Goal: Information Seeking & Learning: Find specific fact

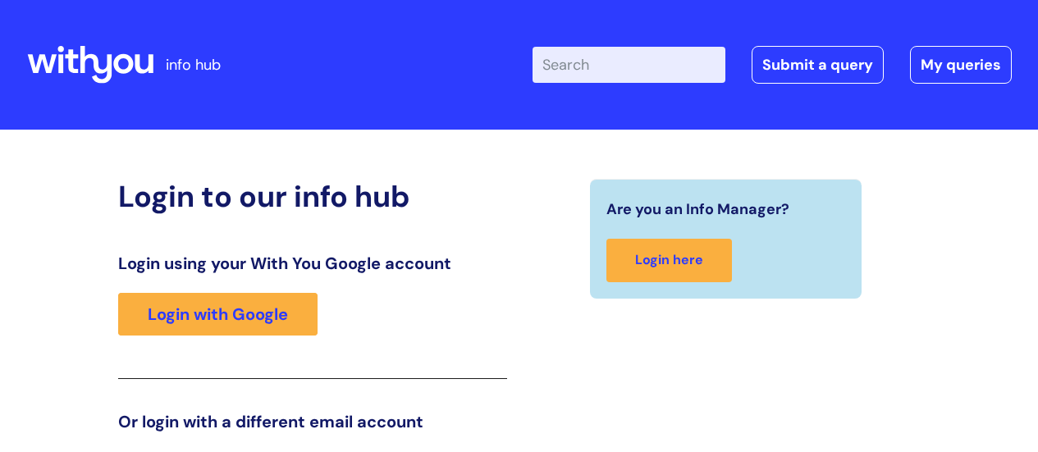
scroll to position [250, 0]
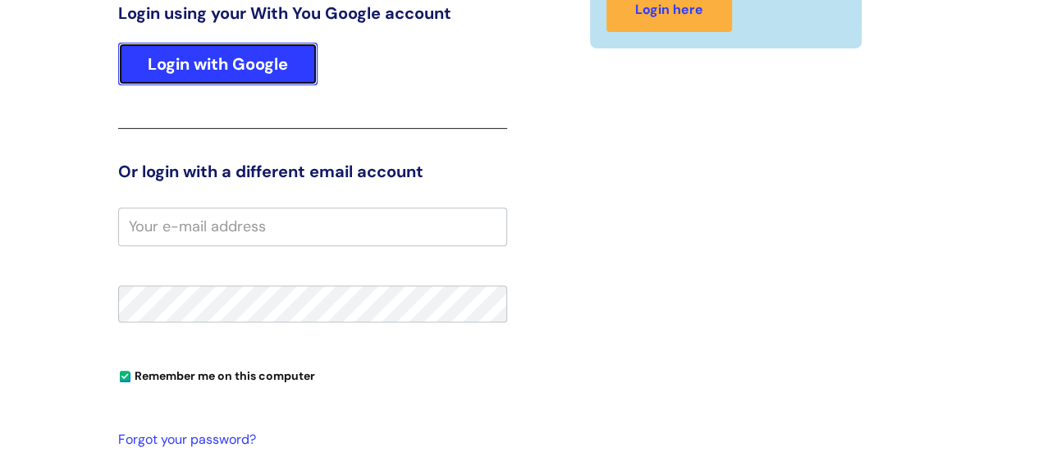
click at [264, 75] on link "Login with Google" at bounding box center [217, 64] width 199 height 43
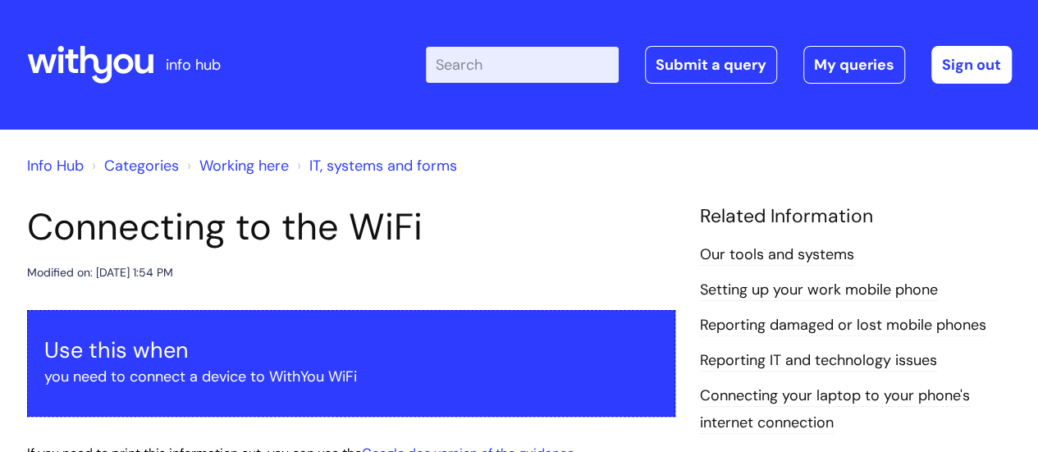
click at [523, 66] on input "Enter your search term here..." at bounding box center [522, 65] width 193 height 36
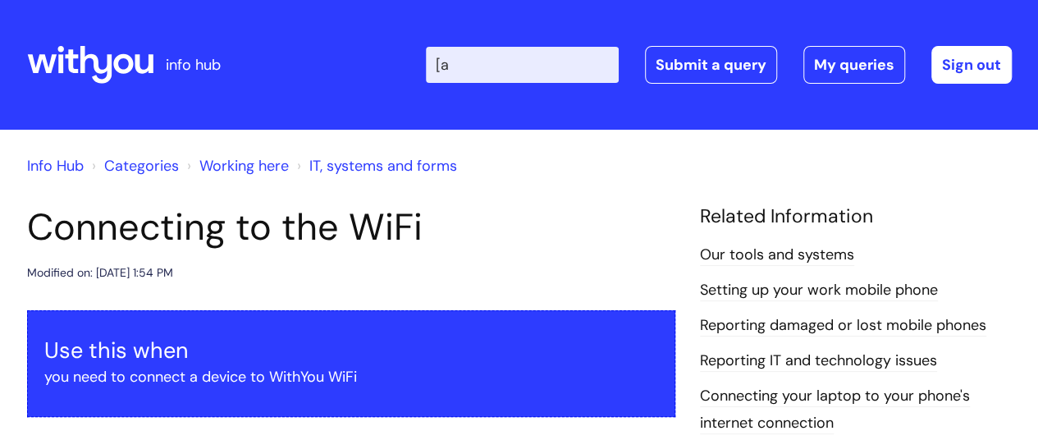
type input "["
type input "pay grade"
click button "Search" at bounding box center [0, 0] width 0 height 0
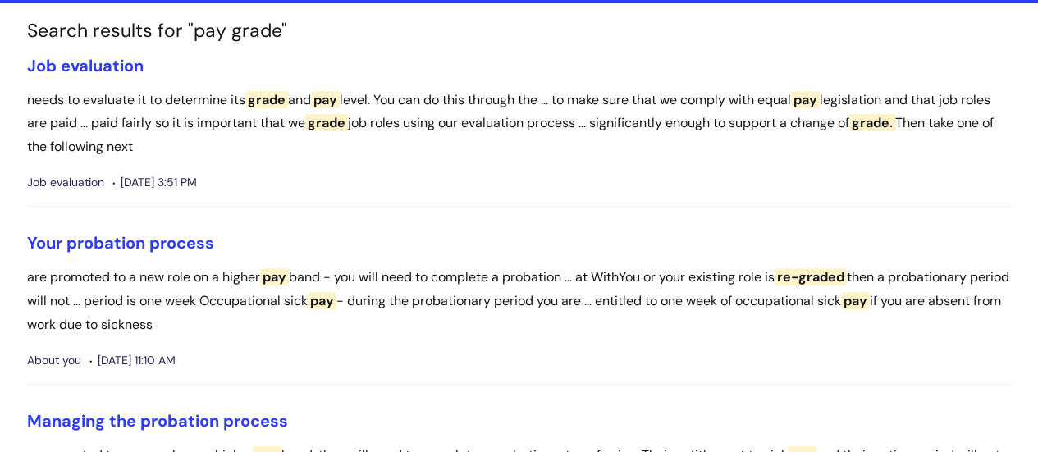
scroll to position [128, 0]
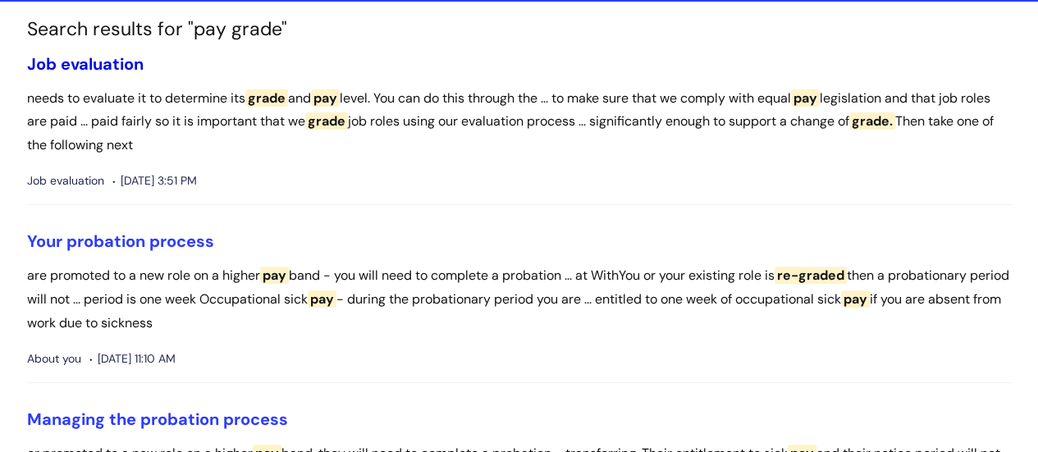
click at [112, 63] on link "Job evaluation" at bounding box center [85, 63] width 116 height 21
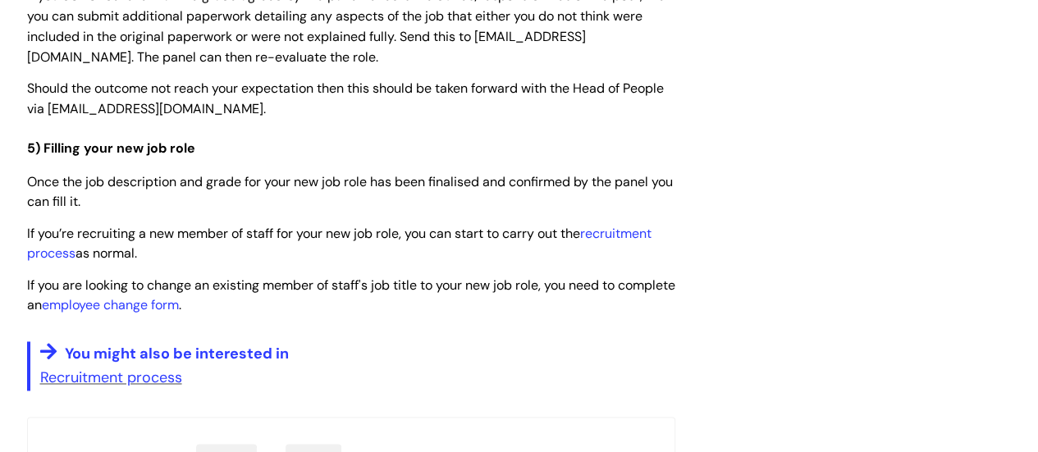
scroll to position [4340, 0]
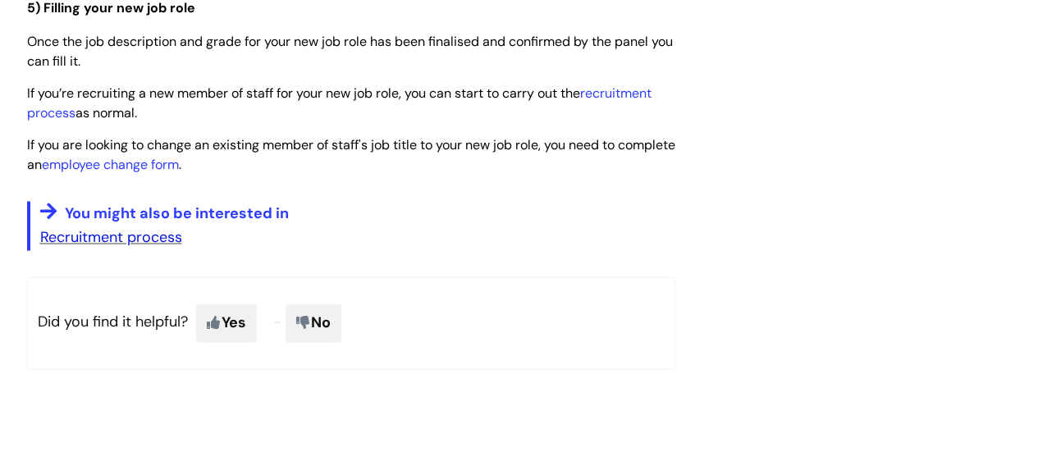
click at [105, 247] on link "Recruitment process" at bounding box center [111, 237] width 142 height 20
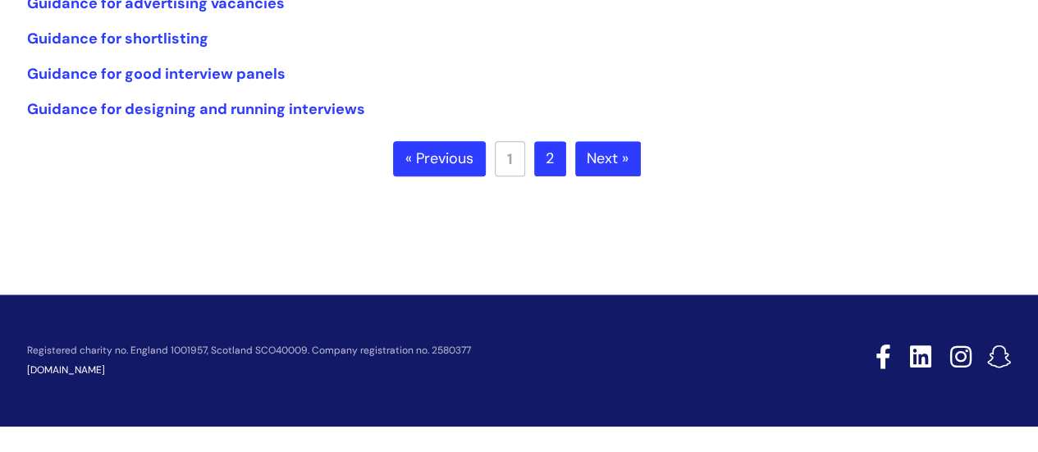
scroll to position [590, 0]
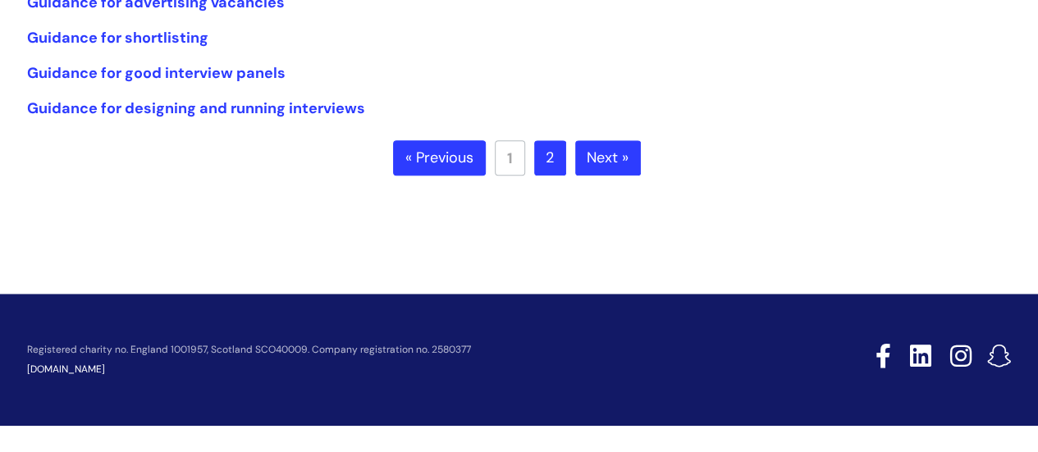
click at [556, 149] on link "2" at bounding box center [550, 158] width 32 height 36
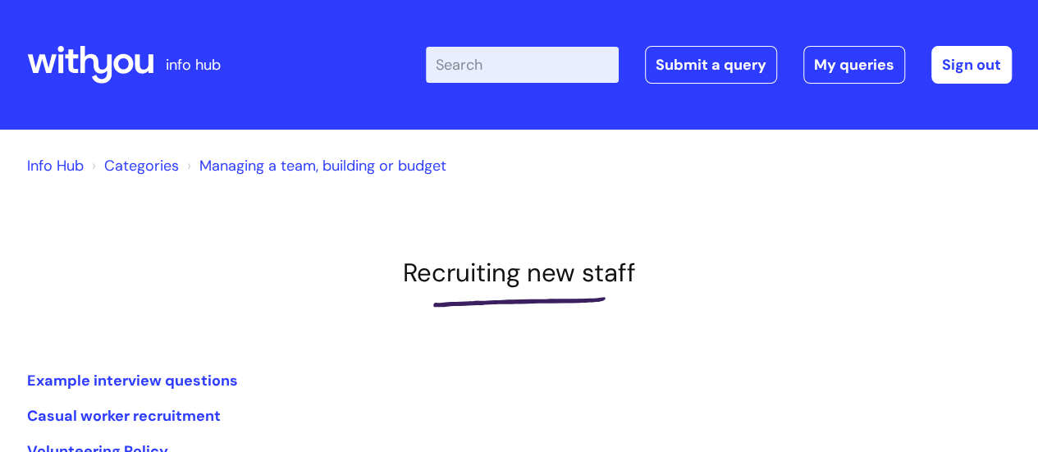
click at [507, 66] on input "Enter your search term here..." at bounding box center [522, 65] width 193 height 36
type input "pay grade"
click button "Search" at bounding box center [0, 0] width 0 height 0
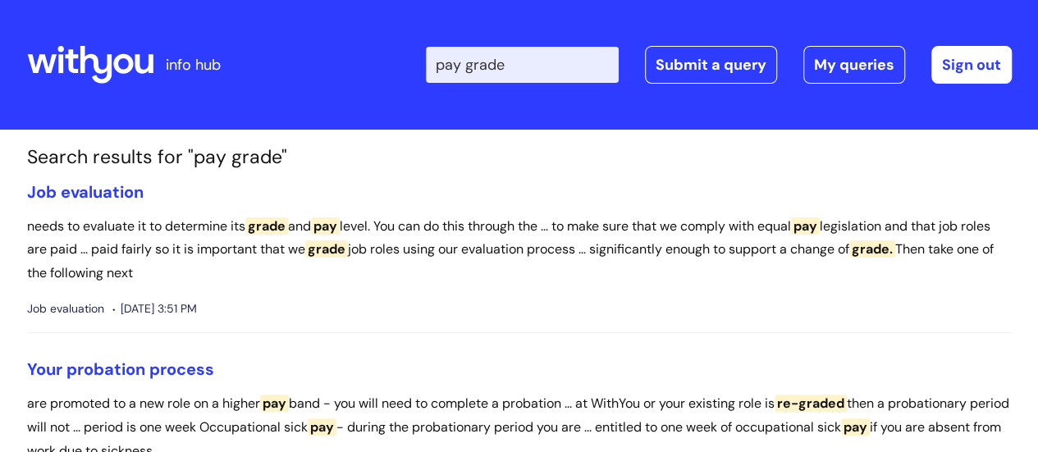
click at [537, 65] on input "pay grade" at bounding box center [522, 65] width 193 height 36
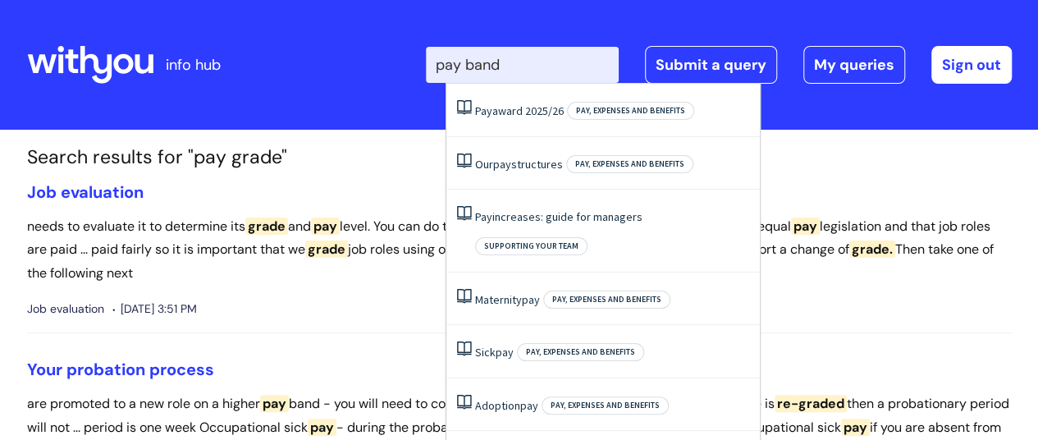
type input "pay band"
click button "Search" at bounding box center [0, 0] width 0 height 0
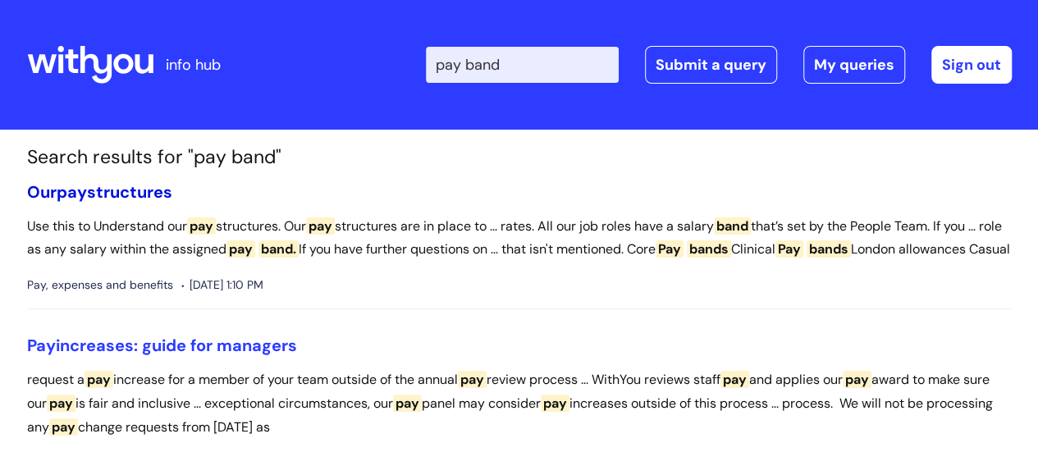
click at [165, 185] on link "Our pay structures" at bounding box center [99, 191] width 145 height 21
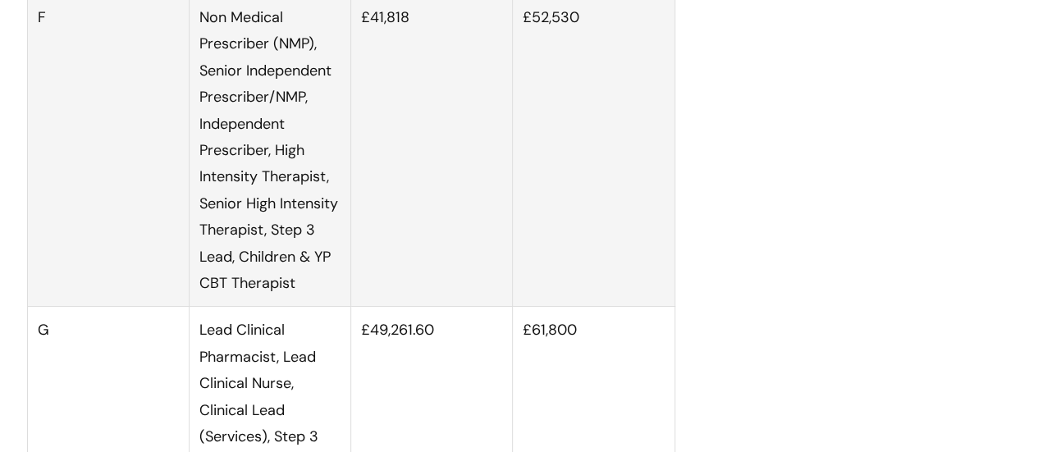
scroll to position [2667, 0]
